Goal: Information Seeking & Learning: Learn about a topic

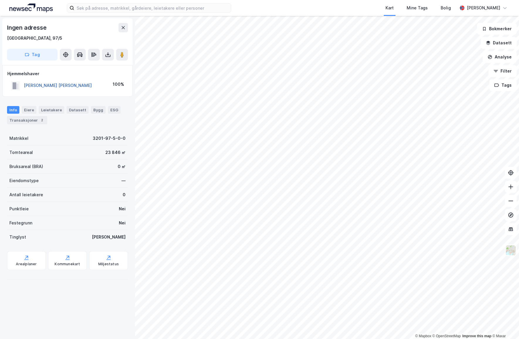
click at [0, 0] on button "[PERSON_NAME] [PERSON_NAME]" at bounding box center [0, 0] width 0 height 0
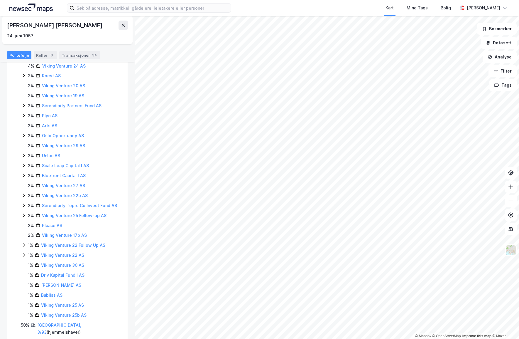
scroll to position [45, 0]
